Goal: Task Accomplishment & Management: Manage account settings

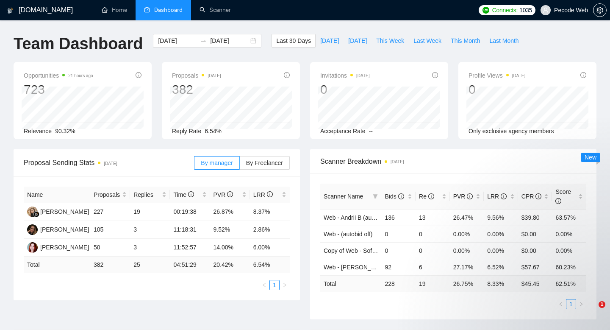
click at [571, 4] on span "Pecode Web" at bounding box center [565, 10] width 58 height 27
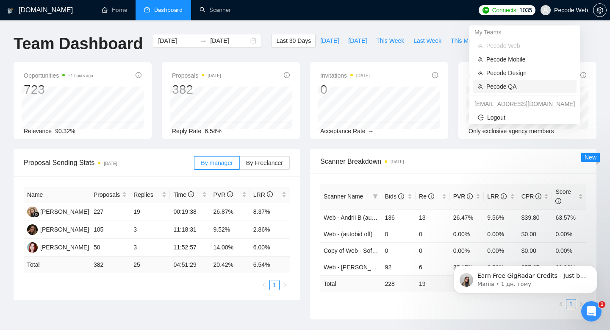
click at [532, 91] on li "Pecode QA" at bounding box center [525, 87] width 104 height 14
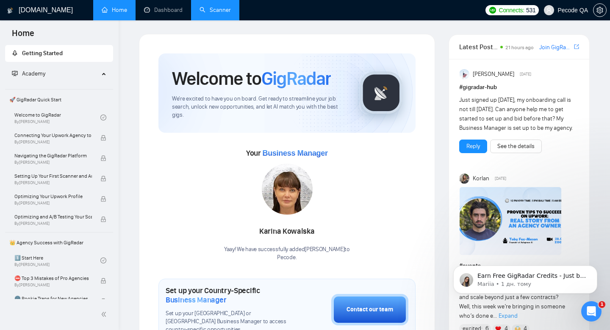
click at [219, 8] on link "Scanner" at bounding box center [215, 9] width 31 height 7
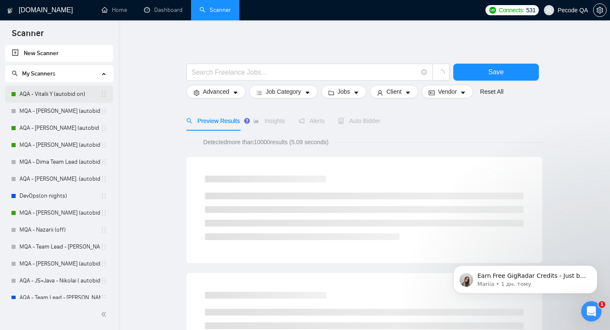
click at [43, 93] on link "AQA - Vitalii Y (autobid on)" at bounding box center [60, 94] width 81 height 17
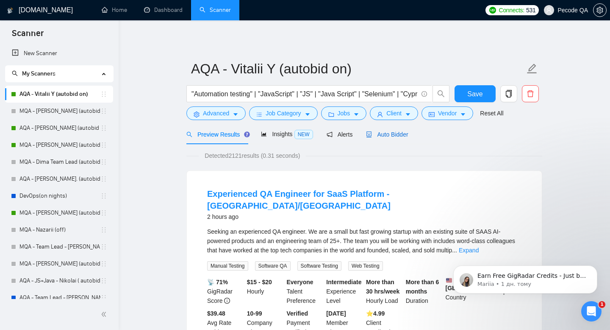
click at [392, 136] on span "Auto Bidder" at bounding box center [387, 134] width 42 height 7
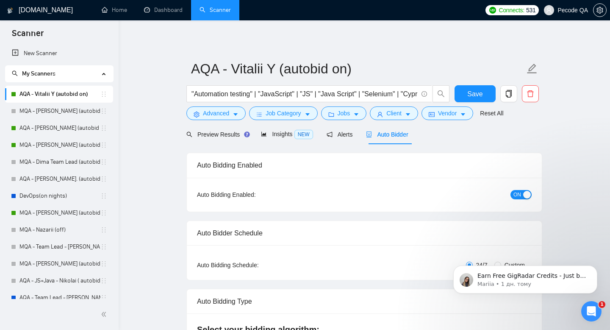
radio input "false"
radio input "true"
checkbox input "true"
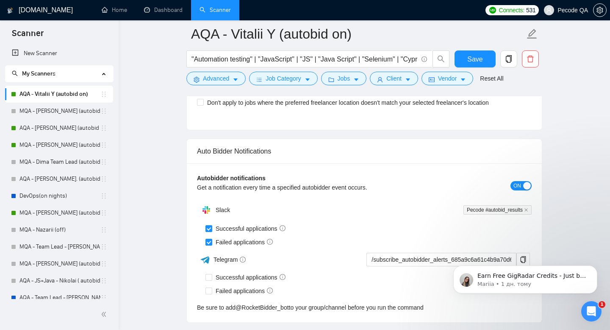
scroll to position [2128, 0]
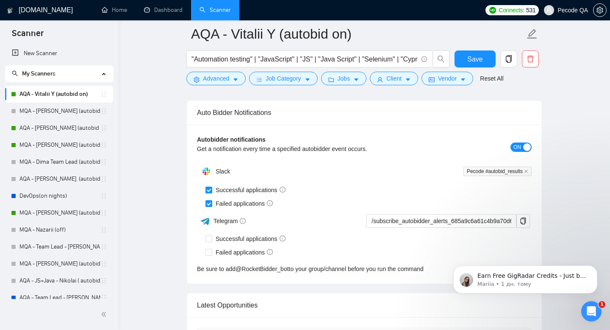
click at [512, 144] on button "ON" at bounding box center [521, 146] width 21 height 9
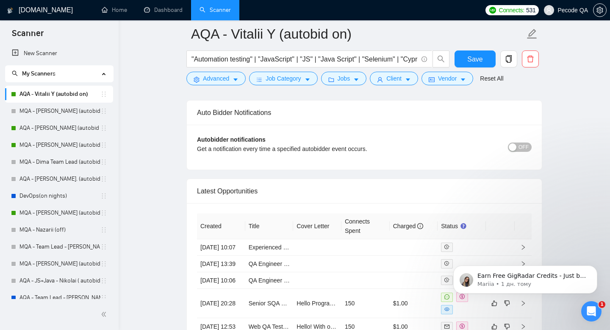
click at [524, 135] on div "Autobidder notifications Get a notification every time a specified autobidder e…" at bounding box center [364, 147] width 335 height 25
click at [521, 151] on span "OFF" at bounding box center [524, 146] width 10 height 9
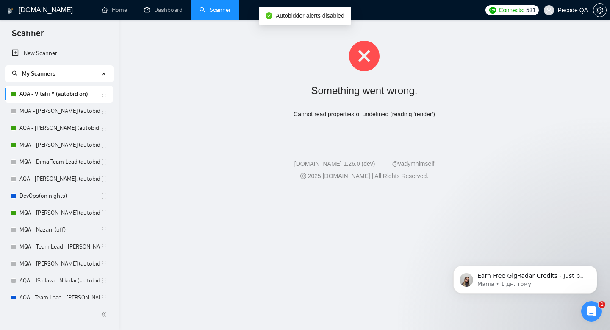
scroll to position [0, 0]
click at [354, 116] on div "Cannot read properties of undefined (reading 'render')" at bounding box center [364, 114] width 465 height 9
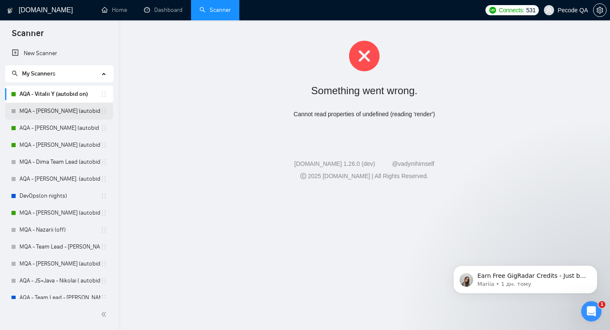
click at [57, 115] on link "MQA - [PERSON_NAME] (autobid off )" at bounding box center [60, 111] width 81 height 17
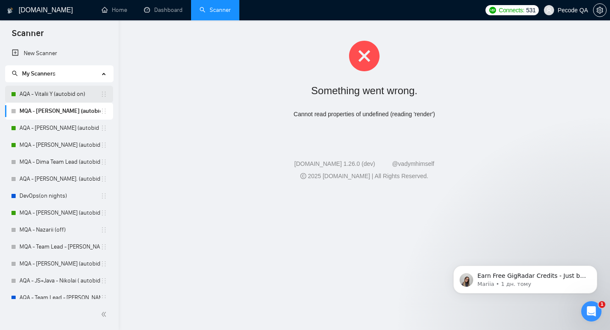
click at [70, 91] on link "AQA - Vitalii Y (autobid on)" at bounding box center [60, 94] width 81 height 17
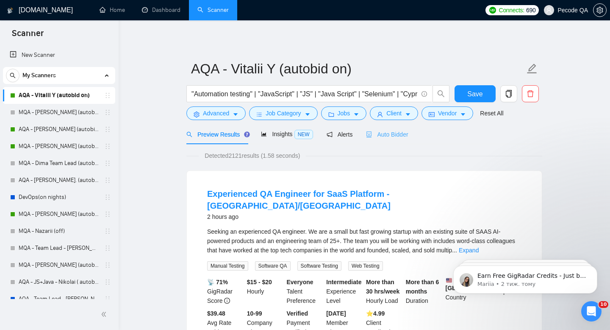
click at [398, 129] on div "Auto Bidder" at bounding box center [387, 134] width 42 height 20
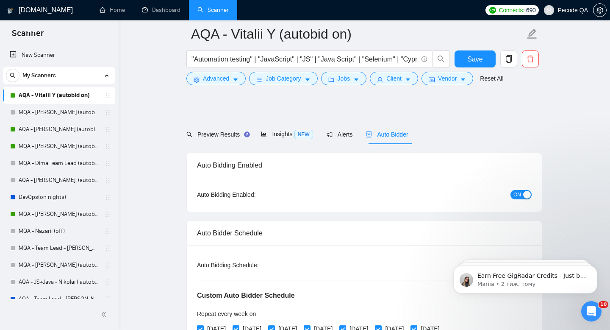
radio input "false"
radio input "true"
checkbox input "true"
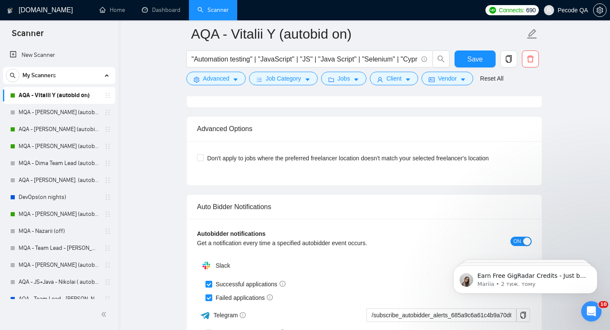
scroll to position [2106, 0]
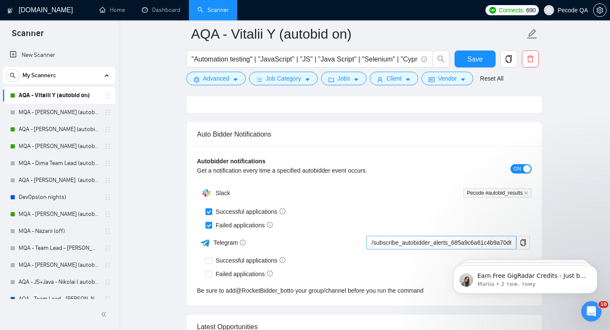
click at [210, 225] on input "Failed applications" at bounding box center [209, 225] width 6 height 6
checkbox input "false"
click at [479, 60] on span "Save" at bounding box center [475, 59] width 15 height 11
click at [515, 171] on span "ON" at bounding box center [518, 168] width 8 height 9
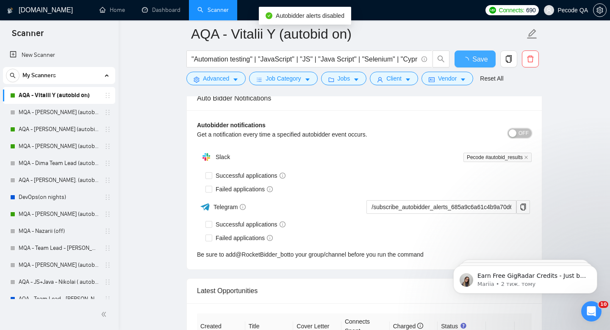
checkbox input "true"
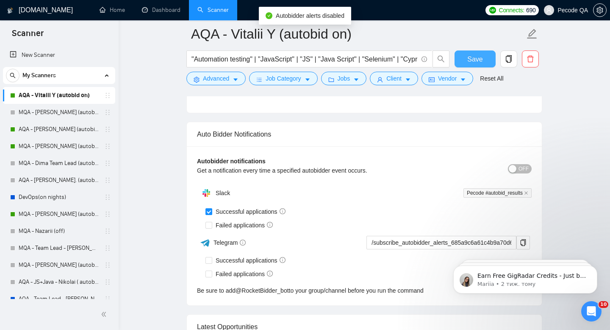
click at [474, 58] on span "Save" at bounding box center [475, 59] width 15 height 11
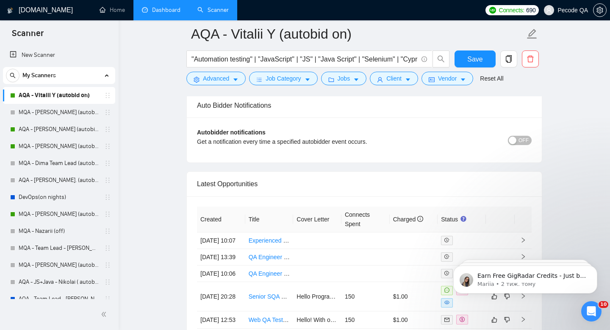
click at [159, 14] on link "Dashboard" at bounding box center [161, 9] width 39 height 7
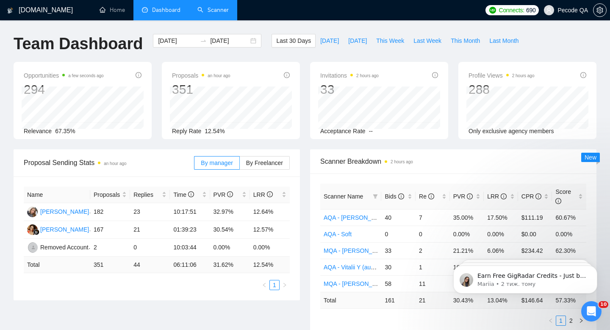
click at [211, 7] on link "Scanner" at bounding box center [213, 9] width 31 height 7
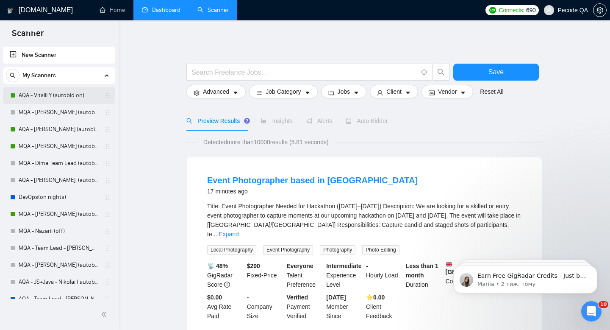
click at [78, 97] on link "AQA - Vitalii Y (autobid on)" at bounding box center [59, 95] width 81 height 17
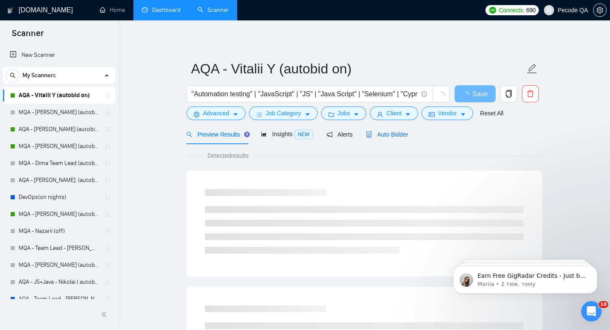
click at [389, 133] on span "Auto Bidder" at bounding box center [387, 134] width 42 height 7
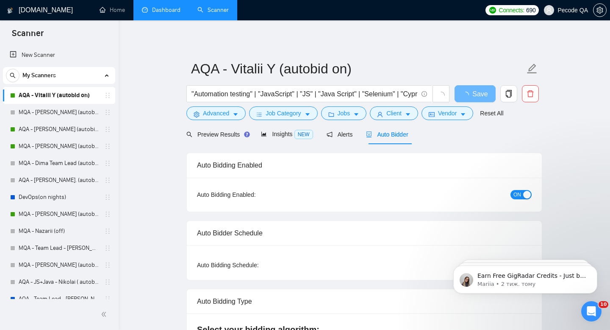
radio input "false"
radio input "true"
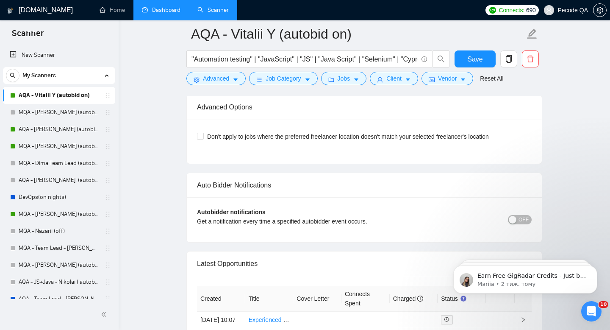
scroll to position [2138, 0]
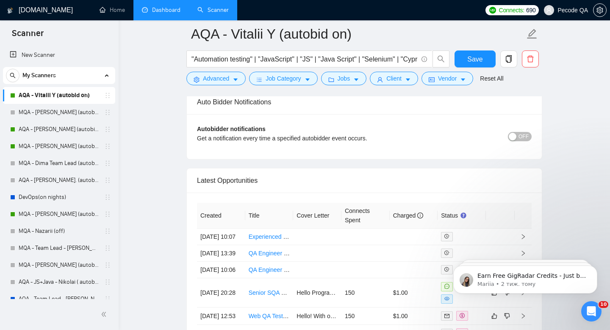
click at [527, 134] on span "OFF" at bounding box center [524, 136] width 10 height 9
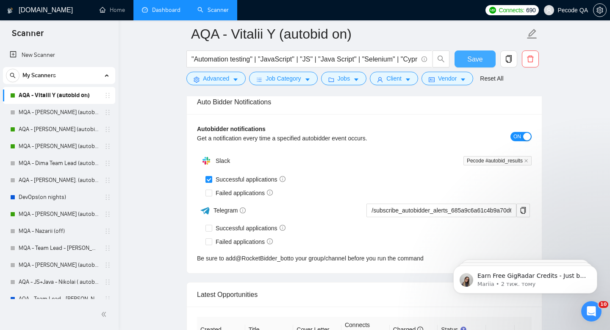
click at [484, 59] on button "Save" at bounding box center [475, 58] width 41 height 17
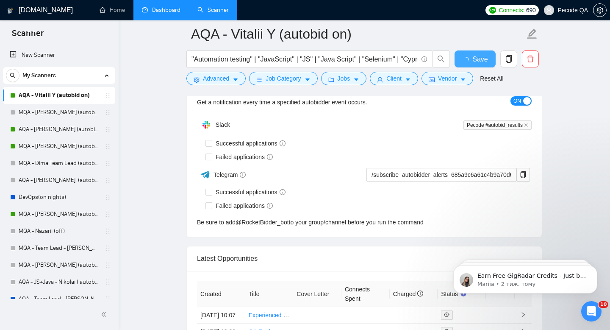
checkbox input "true"
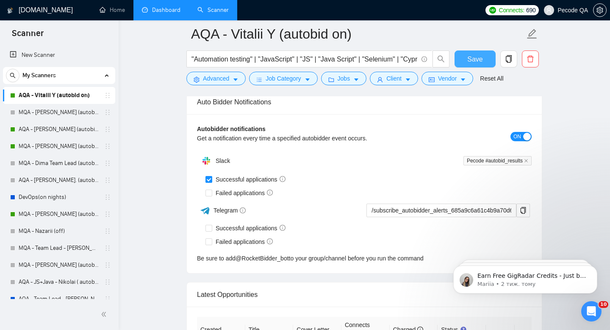
click at [467, 60] on button "Save" at bounding box center [475, 58] width 41 height 17
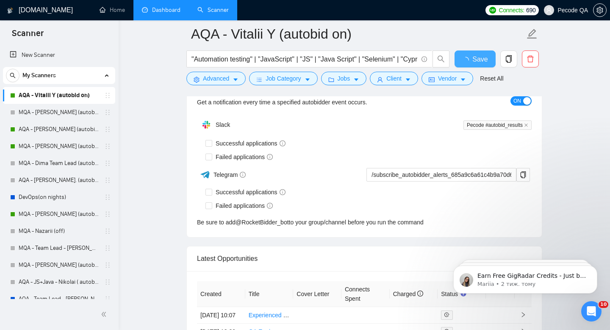
checkbox input "true"
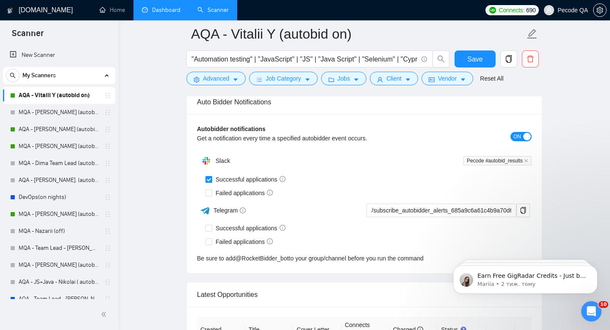
click at [162, 11] on link "Dashboard" at bounding box center [161, 9] width 39 height 7
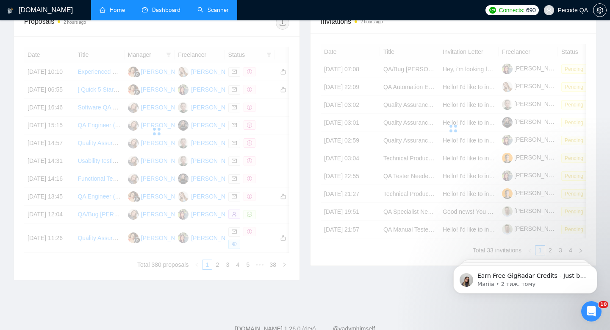
scroll to position [429, 0]
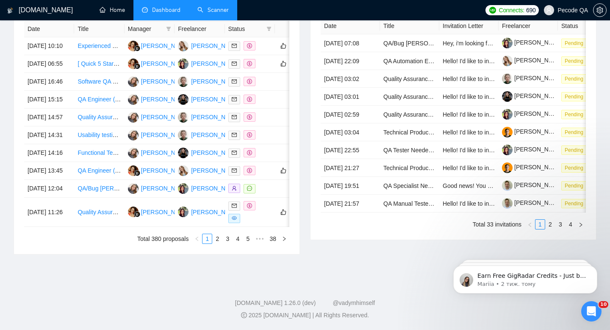
drag, startPoint x: 109, startPoint y: 8, endPoint x: 172, endPoint y: 206, distance: 208.1
click at [109, 8] on link "Home" at bounding box center [112, 9] width 25 height 7
